Goal: Task Accomplishment & Management: Manage account settings

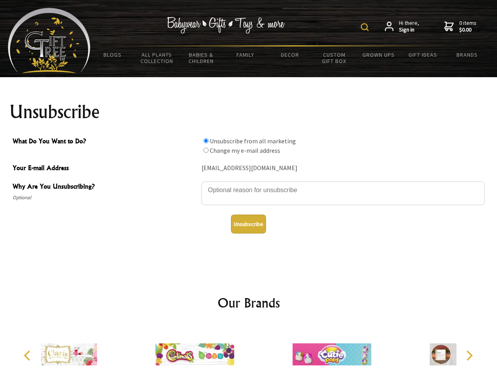
click at [366, 27] on img at bounding box center [365, 27] width 8 height 8
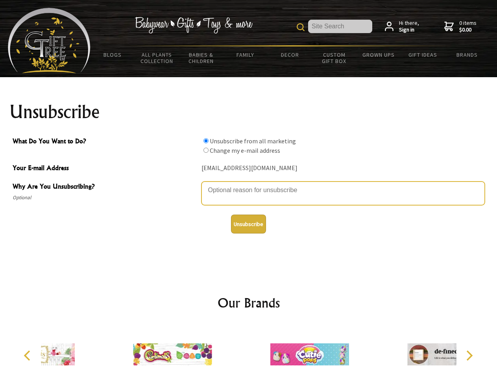
click at [249, 184] on textarea "Why Are You Unsubscribing?" at bounding box center [342, 193] width 283 height 24
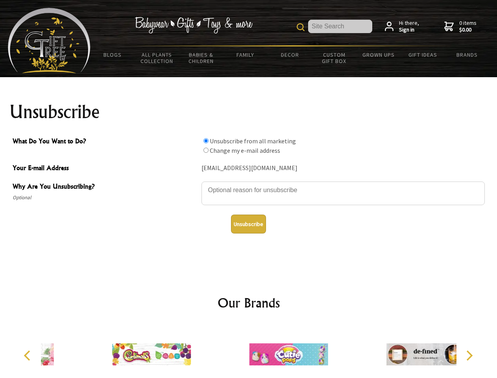
click at [206, 140] on input "What Do You Want to Do?" at bounding box center [205, 140] width 5 height 5
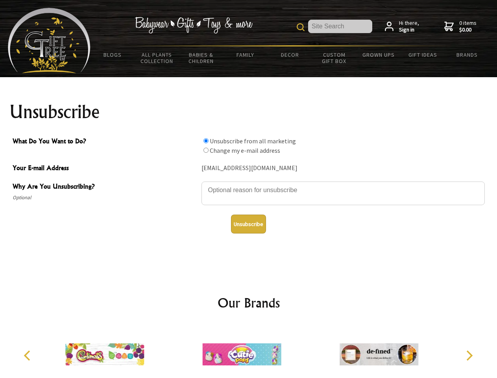
click at [206, 150] on input "What Do You Want to Do?" at bounding box center [205, 149] width 5 height 5
radio input "true"
click at [248, 224] on button "Unsubscribe" at bounding box center [248, 223] width 35 height 19
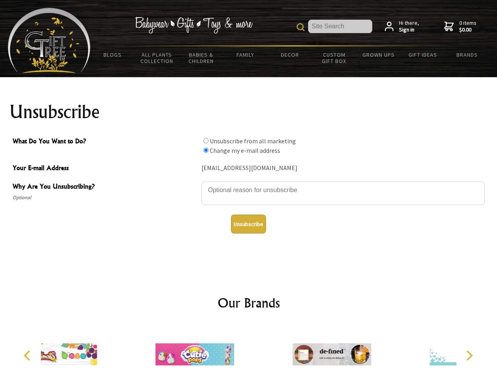
click at [249, 351] on div at bounding box center [194, 354] width 137 height 61
click at [28, 355] on icon "Previous" at bounding box center [28, 355] width 10 height 10
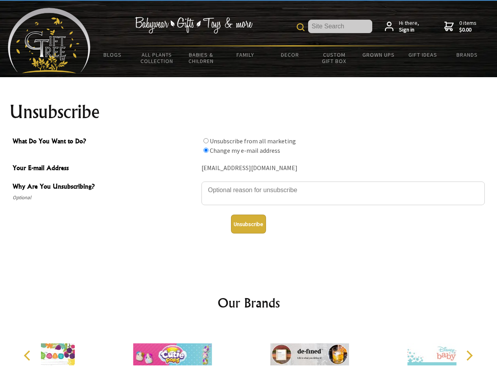
click at [469, 355] on icon "Next" at bounding box center [468, 355] width 10 height 10
